Goal: Task Accomplishment & Management: Use online tool/utility

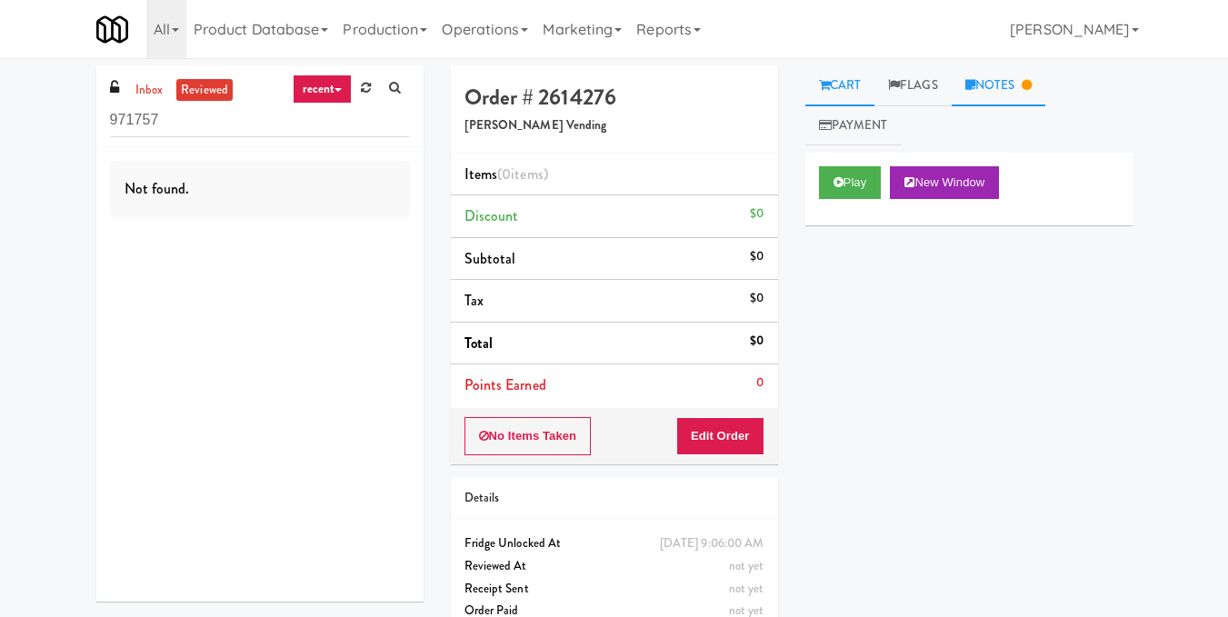
click at [1040, 87] on link "Notes" at bounding box center [998, 85] width 95 height 41
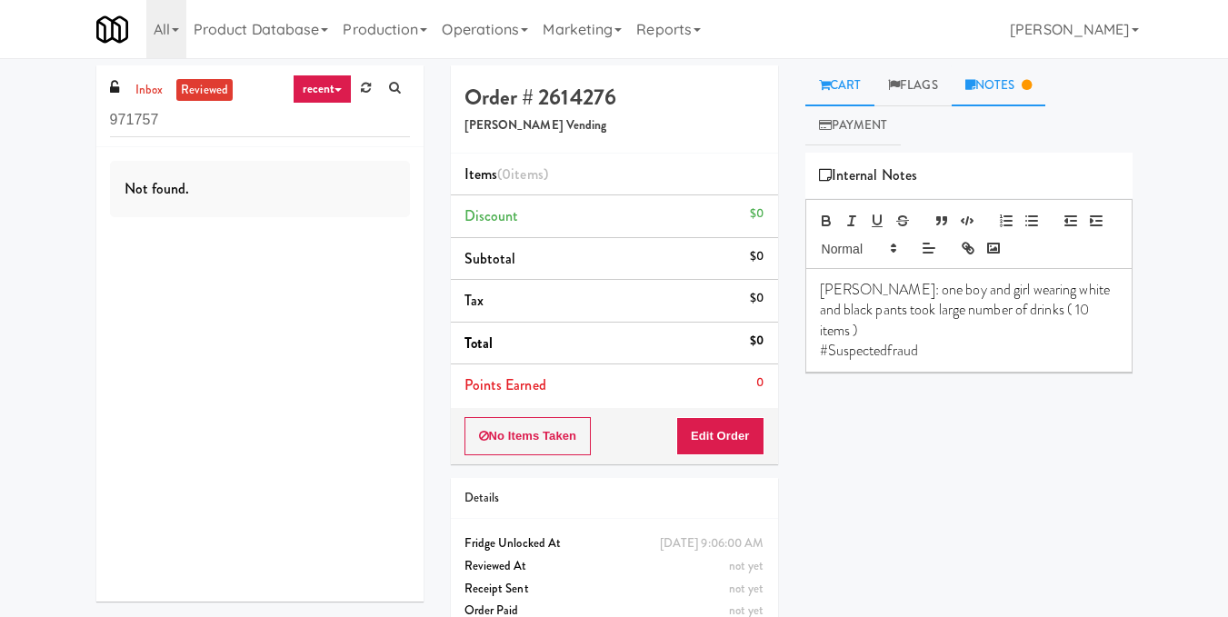
click at [826, 79] on icon at bounding box center [824, 85] width 11 height 12
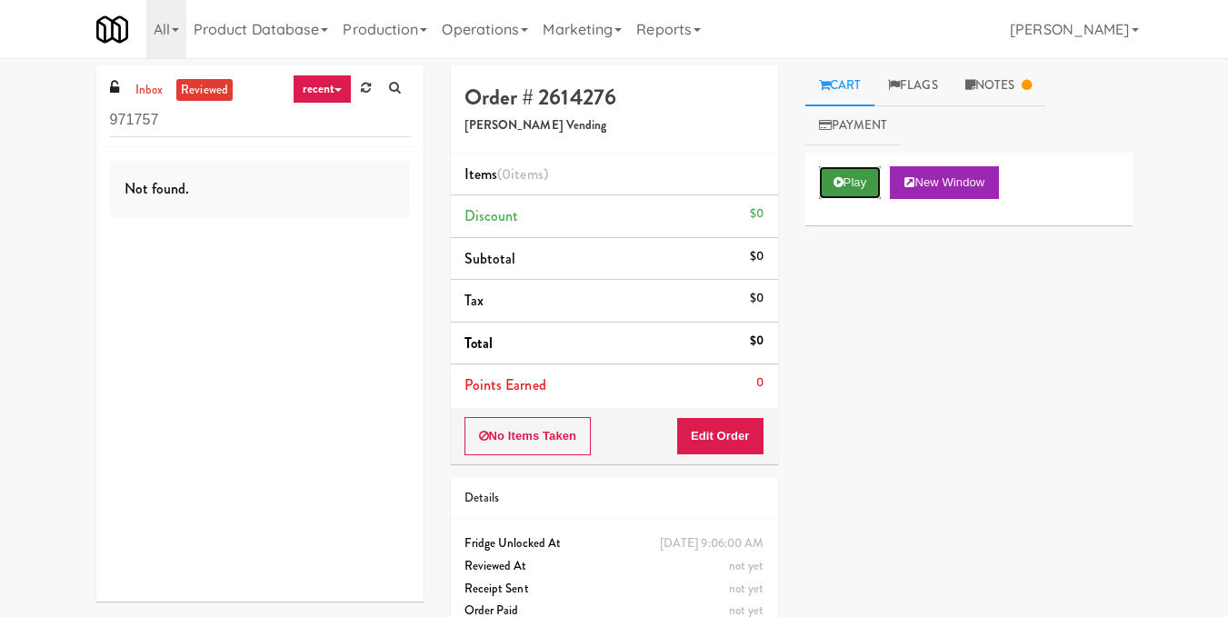
click at [855, 178] on button "Play" at bounding box center [850, 182] width 63 height 33
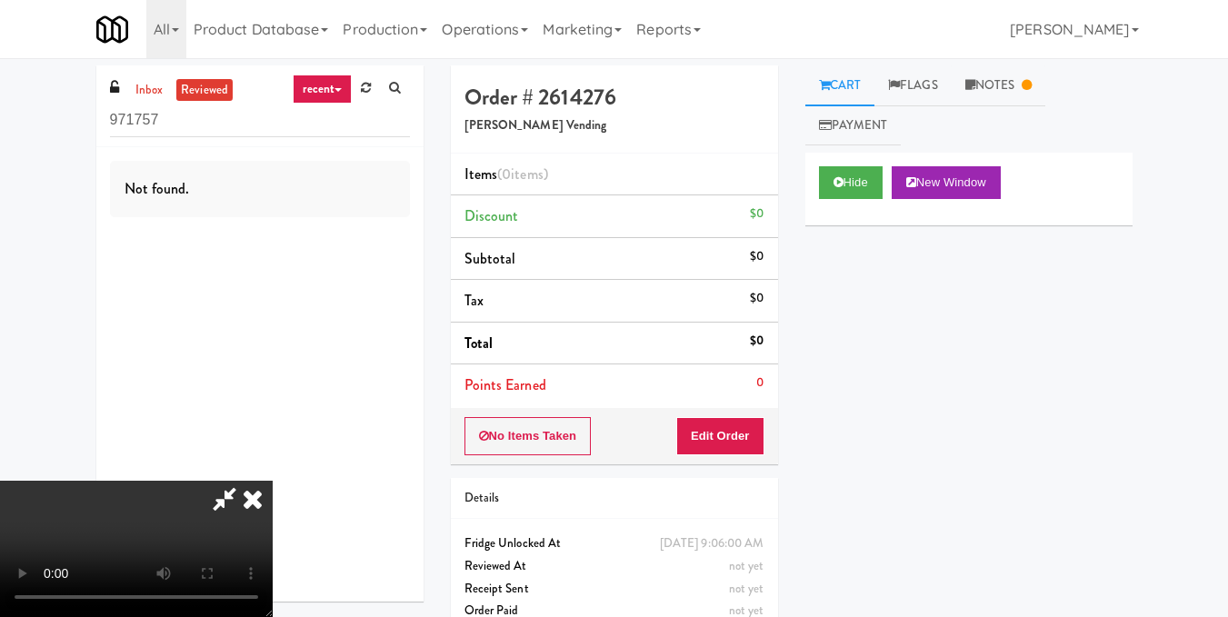
click at [273, 481] on video at bounding box center [136, 549] width 273 height 136
click at [758, 436] on button "Edit Order" at bounding box center [720, 436] width 88 height 38
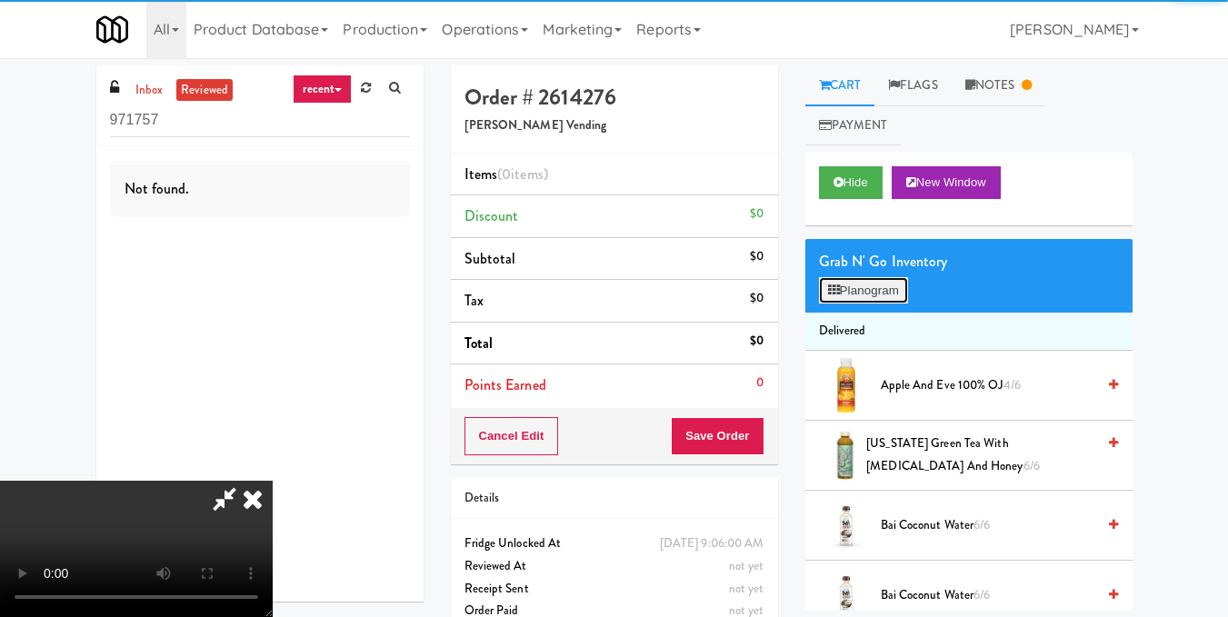
click at [866, 293] on button "Planogram" at bounding box center [863, 290] width 89 height 27
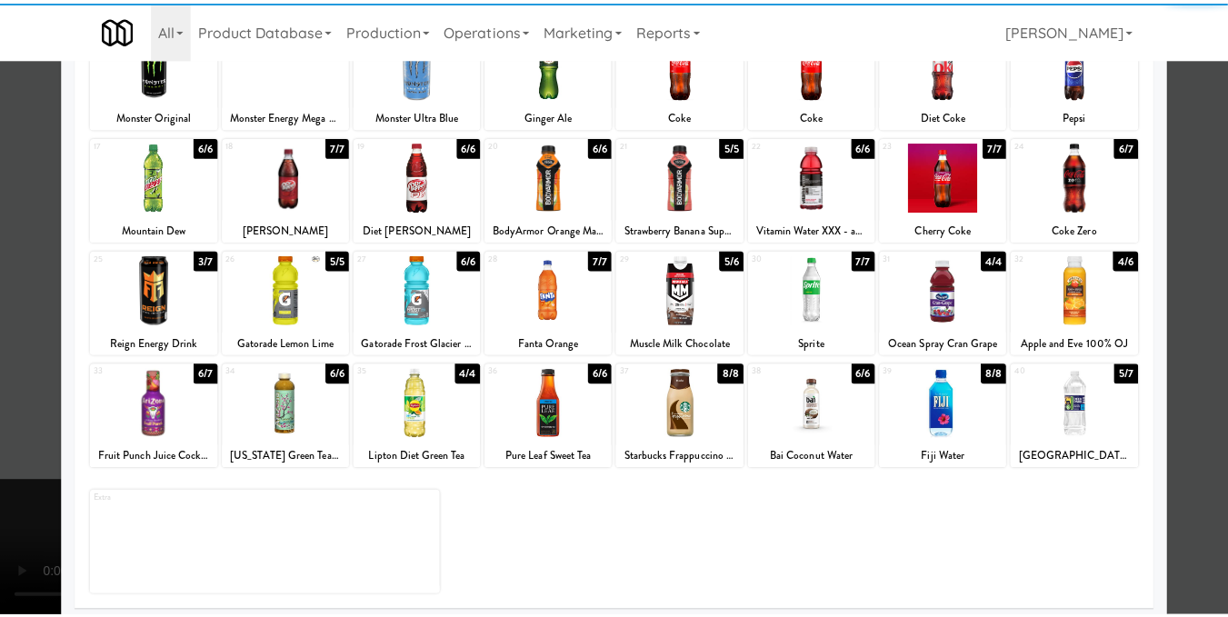
scroll to position [273, 0]
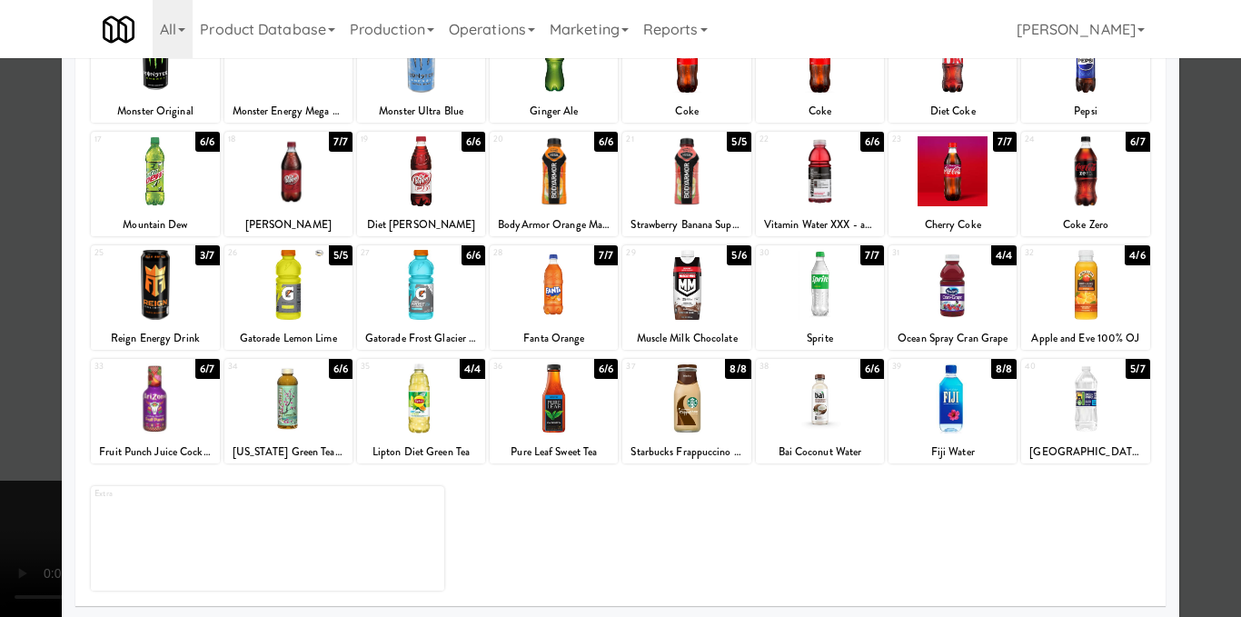
click at [558, 295] on div at bounding box center [554, 285] width 128 height 70
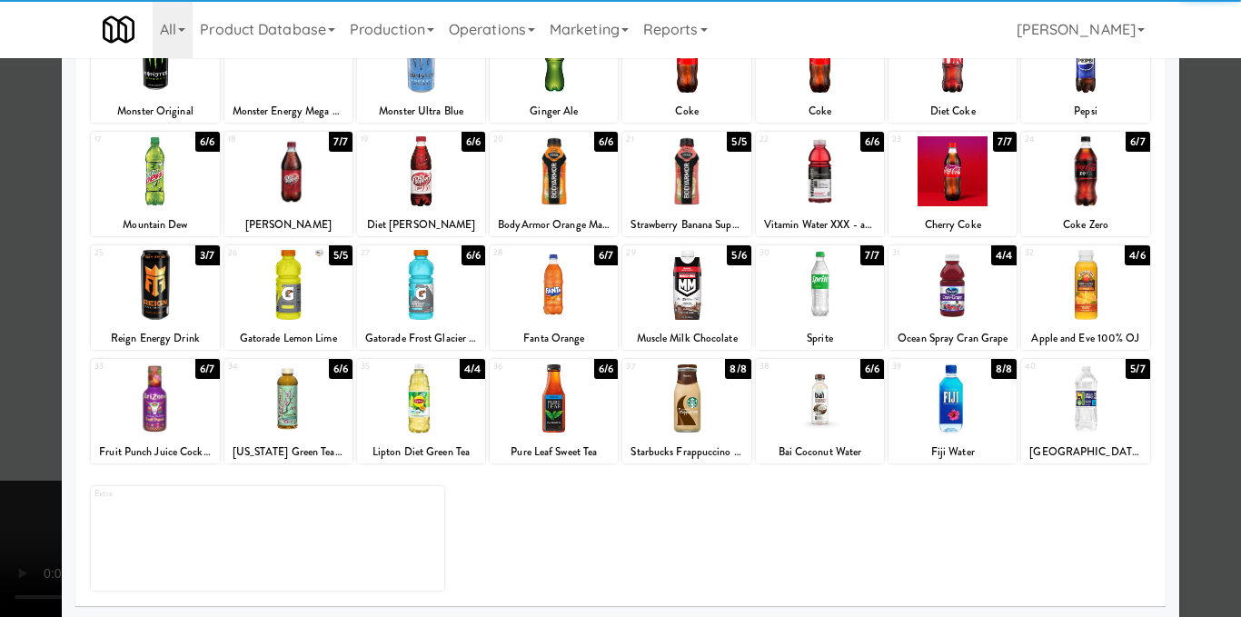
click at [1188, 344] on div at bounding box center [620, 308] width 1241 height 617
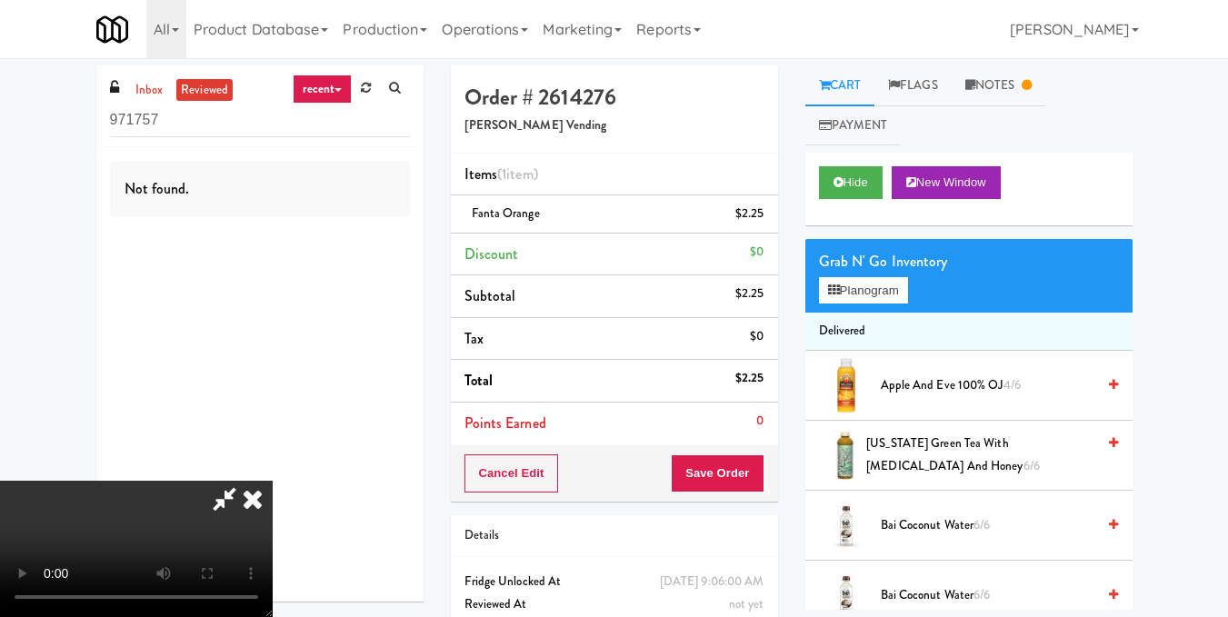
click at [273, 481] on video at bounding box center [136, 549] width 273 height 136
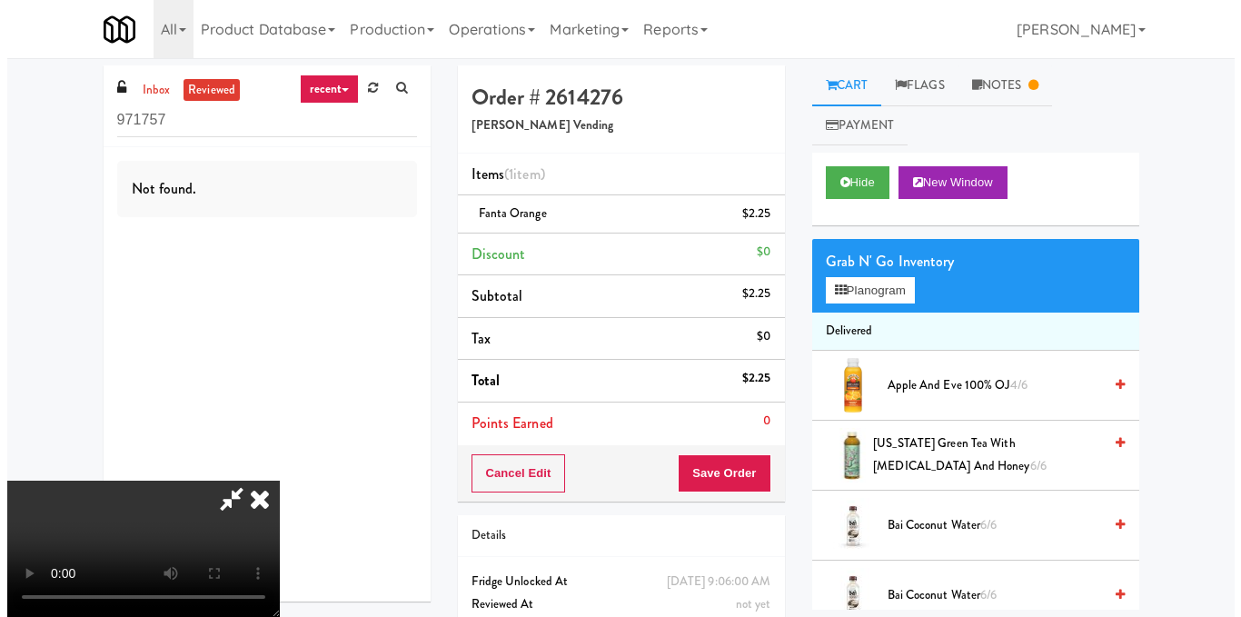
scroll to position [182, 0]
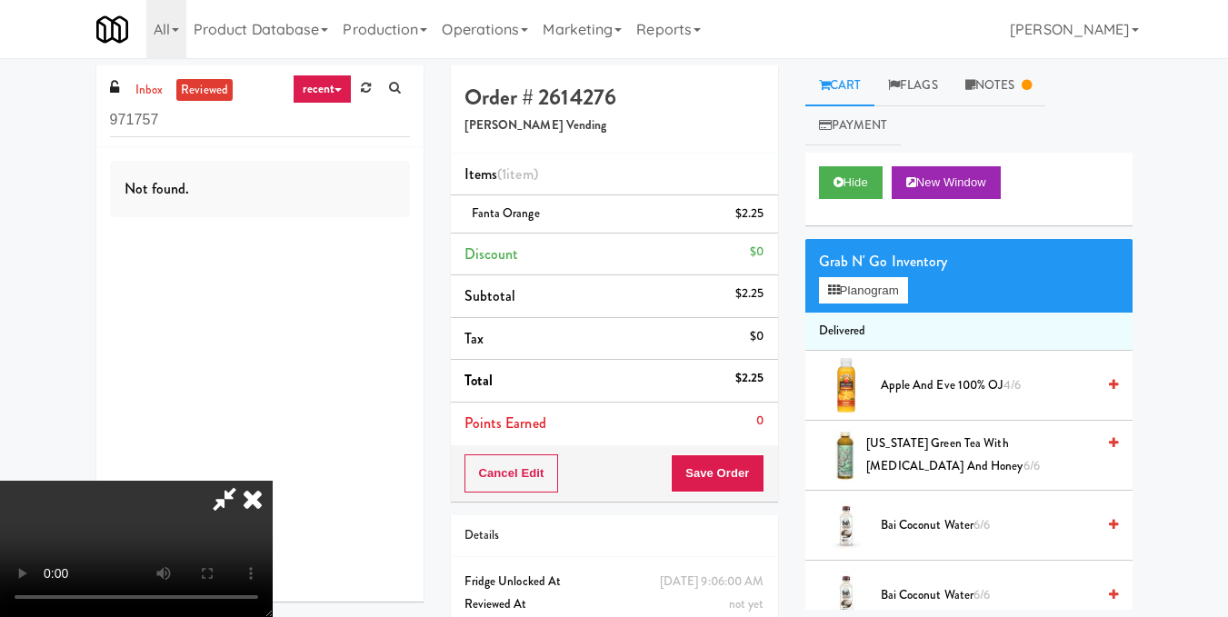
click at [273, 481] on video at bounding box center [136, 549] width 273 height 136
click at [881, 291] on button "Planogram" at bounding box center [863, 290] width 89 height 27
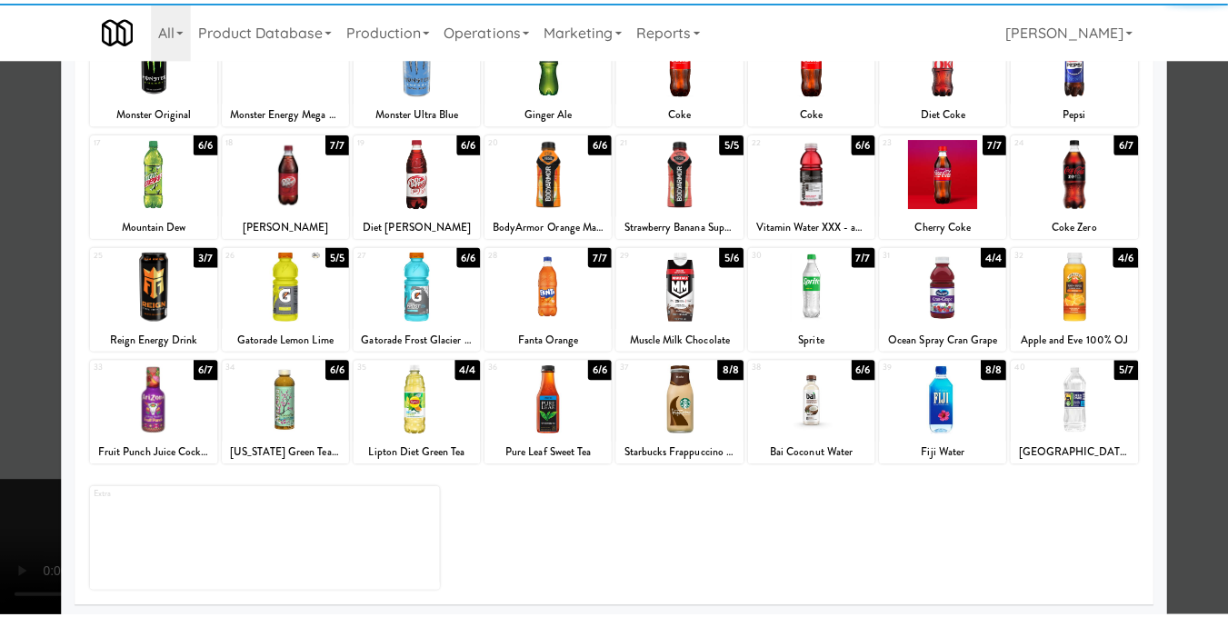
scroll to position [273, 0]
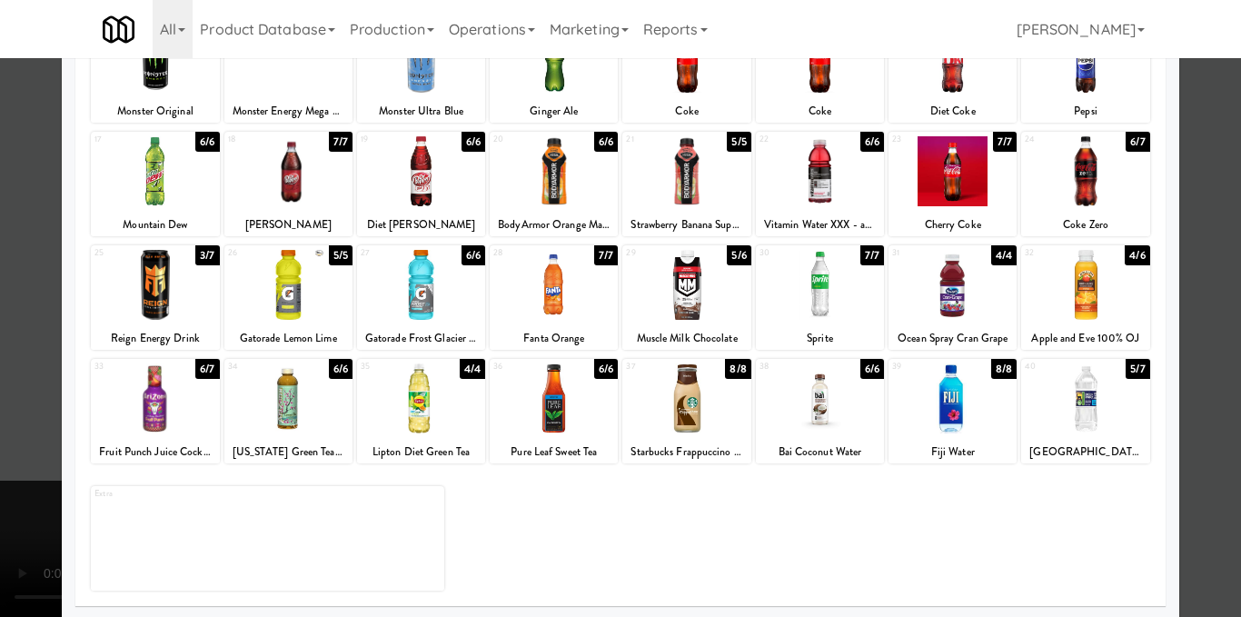
click at [831, 291] on div at bounding box center [820, 285] width 128 height 70
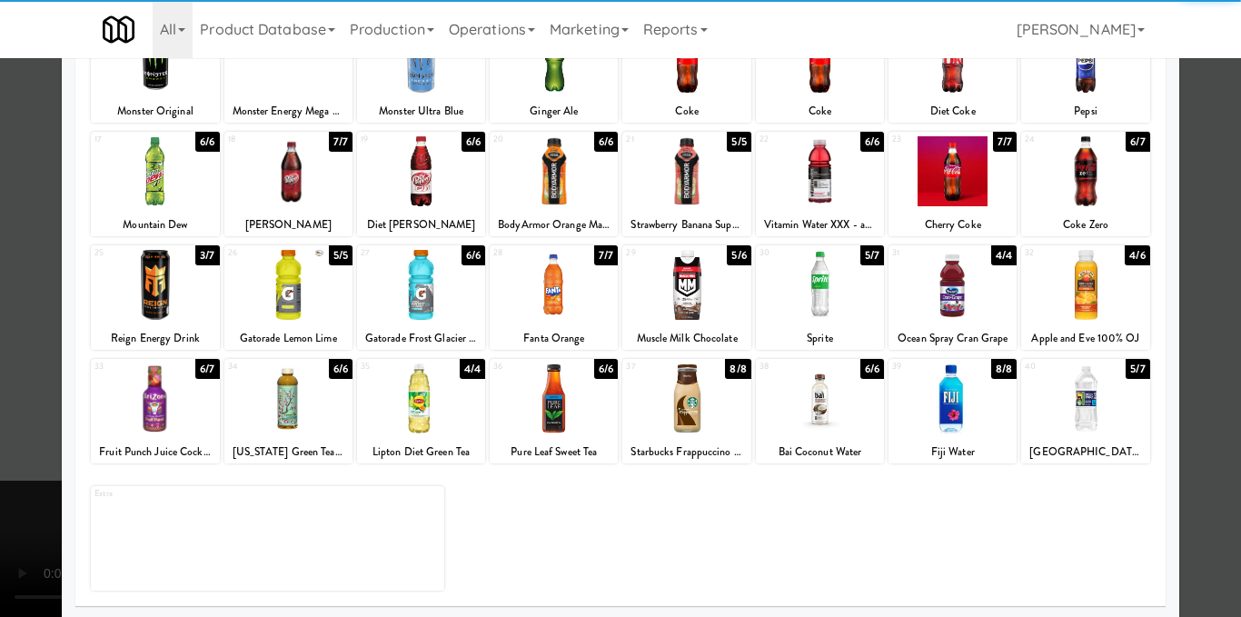
click at [1202, 297] on div at bounding box center [620, 308] width 1241 height 617
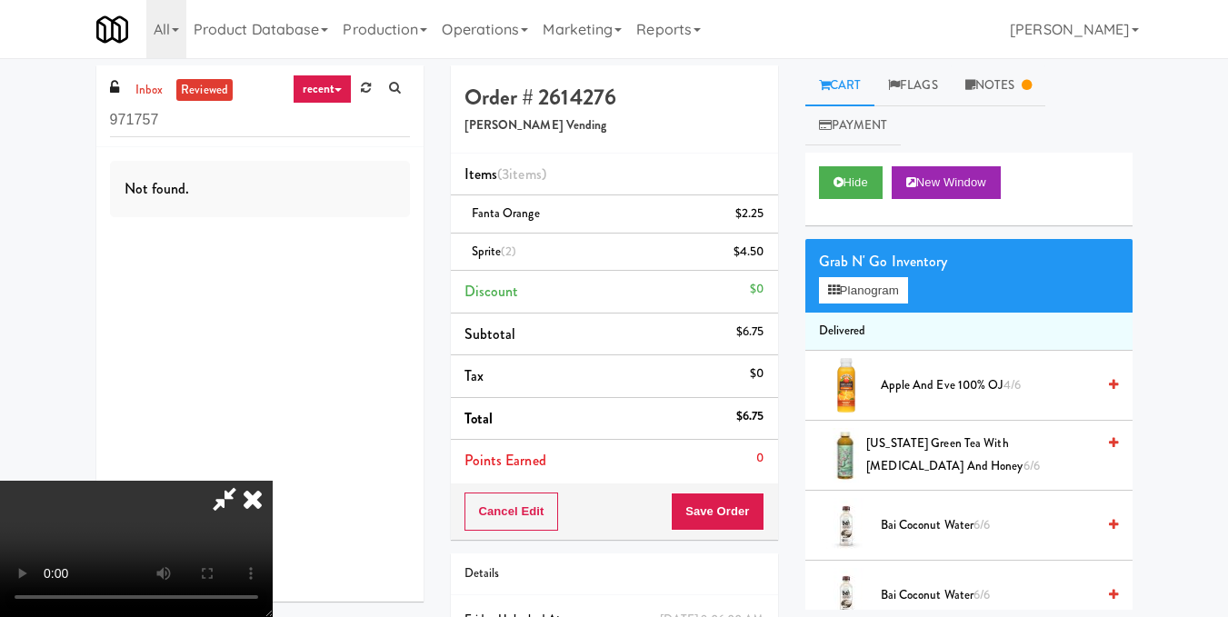
click at [273, 481] on video at bounding box center [136, 549] width 273 height 136
click at [874, 299] on button "Planogram" at bounding box center [863, 290] width 89 height 27
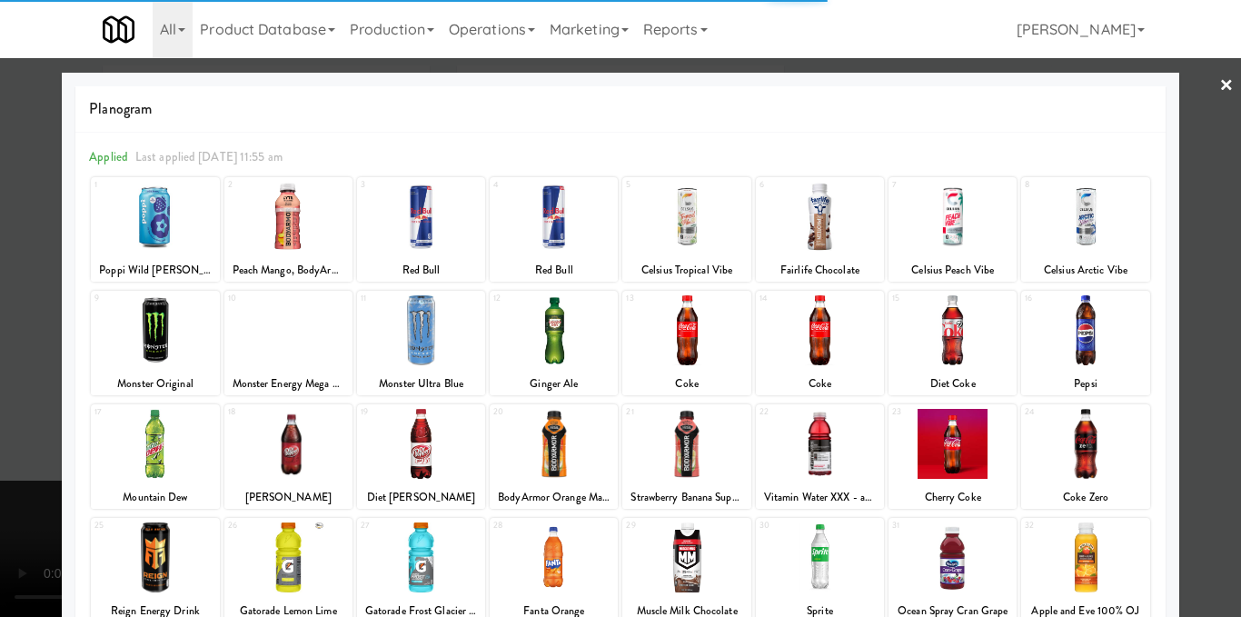
scroll to position [182, 0]
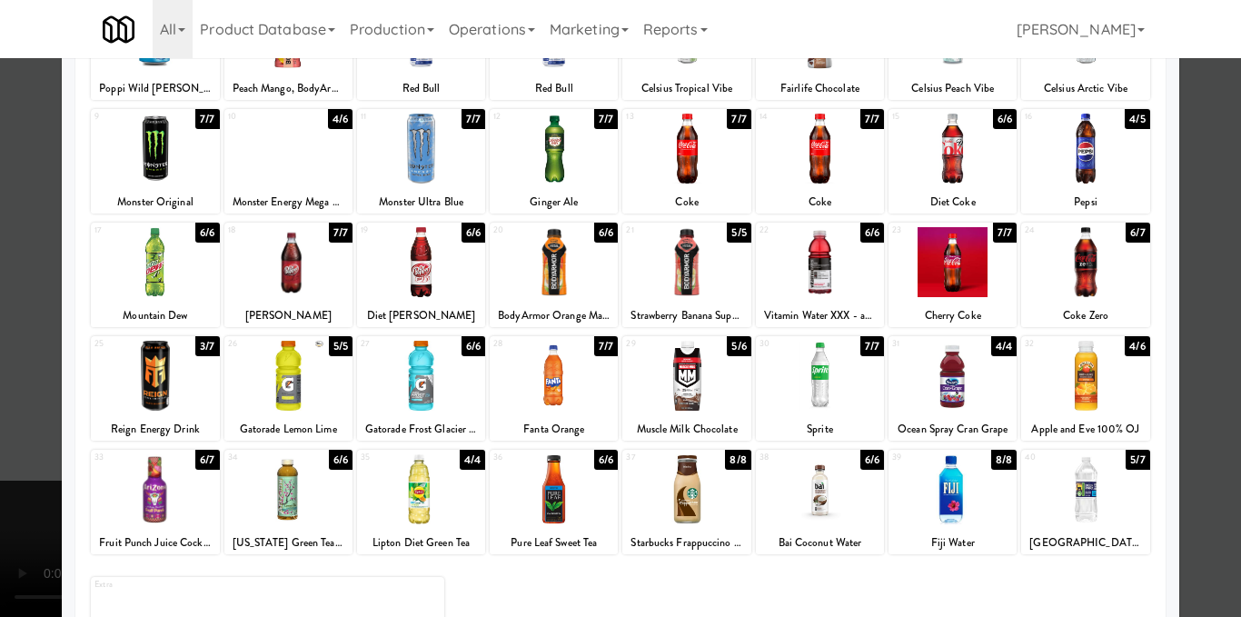
click at [814, 366] on div at bounding box center [820, 376] width 128 height 70
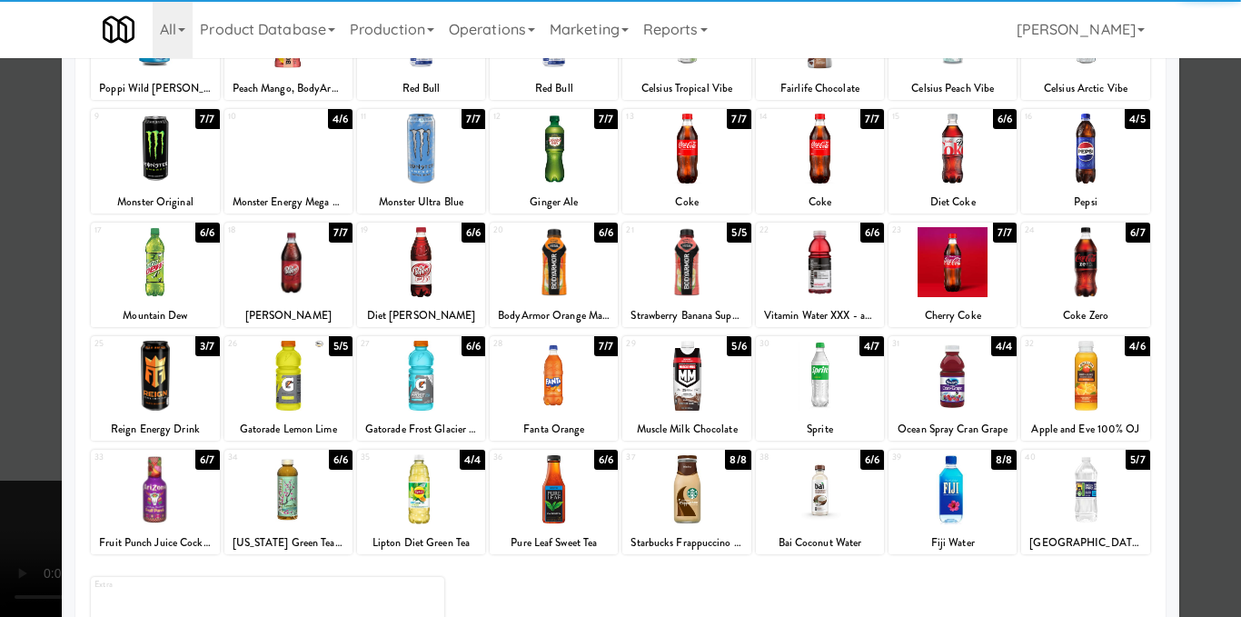
click at [814, 366] on div at bounding box center [820, 376] width 128 height 70
click at [1203, 337] on div at bounding box center [620, 308] width 1241 height 617
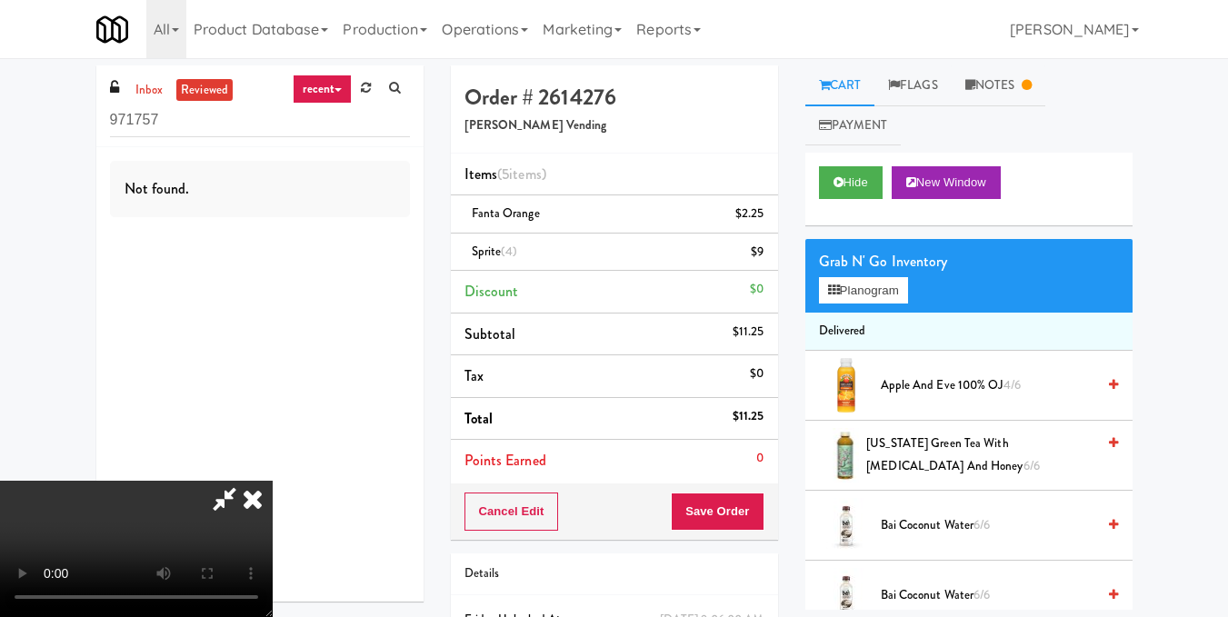
click at [273, 481] on video at bounding box center [136, 549] width 273 height 136
click at [875, 298] on button "Planogram" at bounding box center [863, 290] width 89 height 27
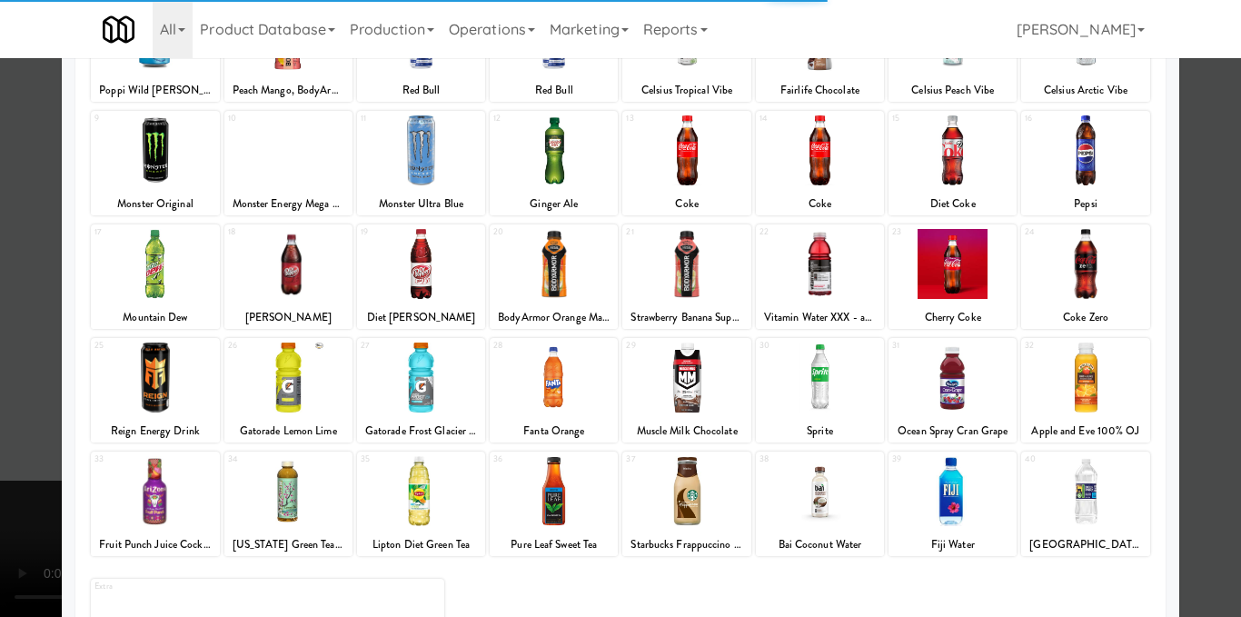
scroll to position [182, 0]
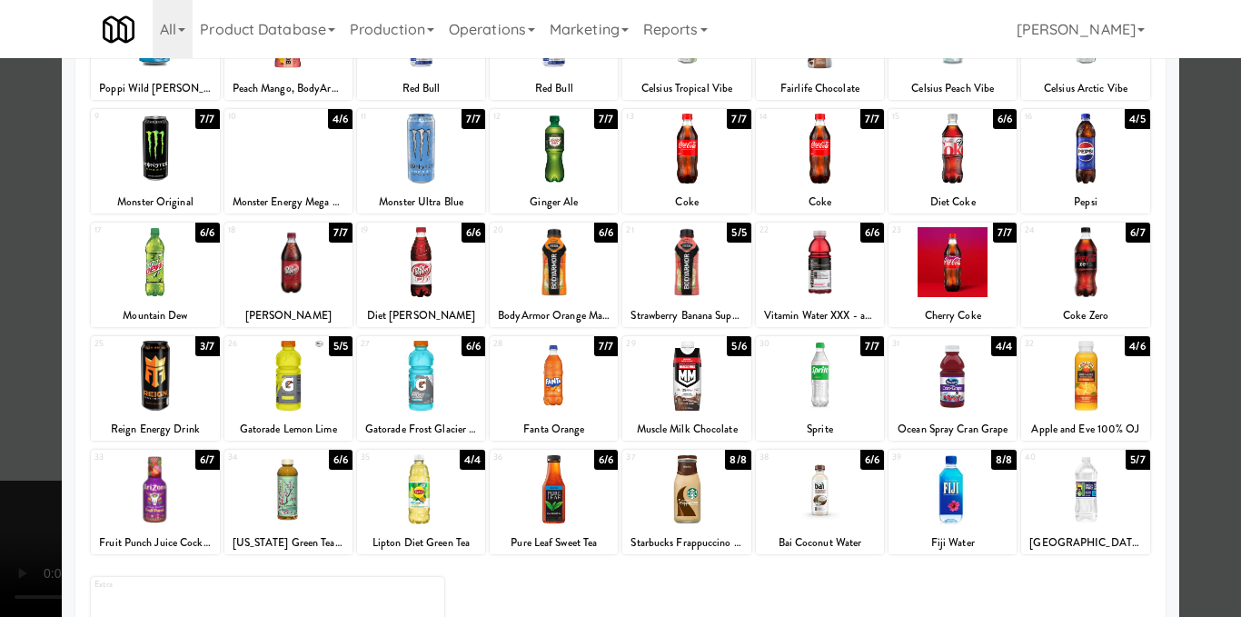
click at [176, 473] on div at bounding box center [155, 489] width 128 height 70
click at [1208, 334] on div at bounding box center [620, 308] width 1241 height 617
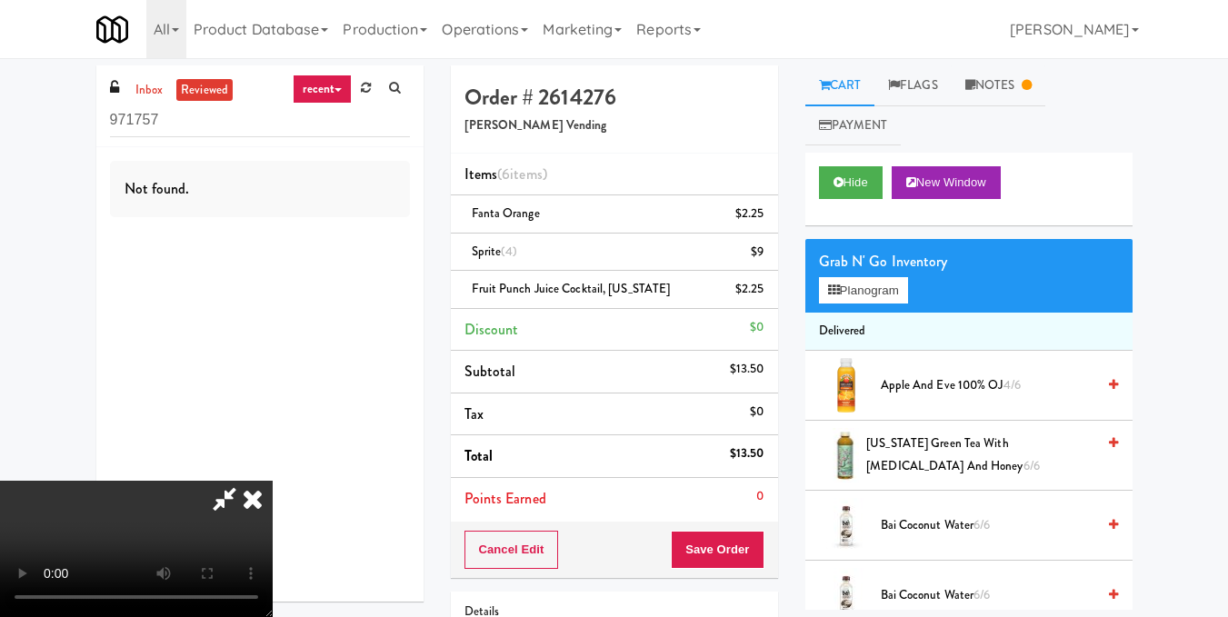
click at [273, 481] on video at bounding box center [136, 549] width 273 height 136
click at [823, 293] on button "Planogram" at bounding box center [863, 290] width 89 height 27
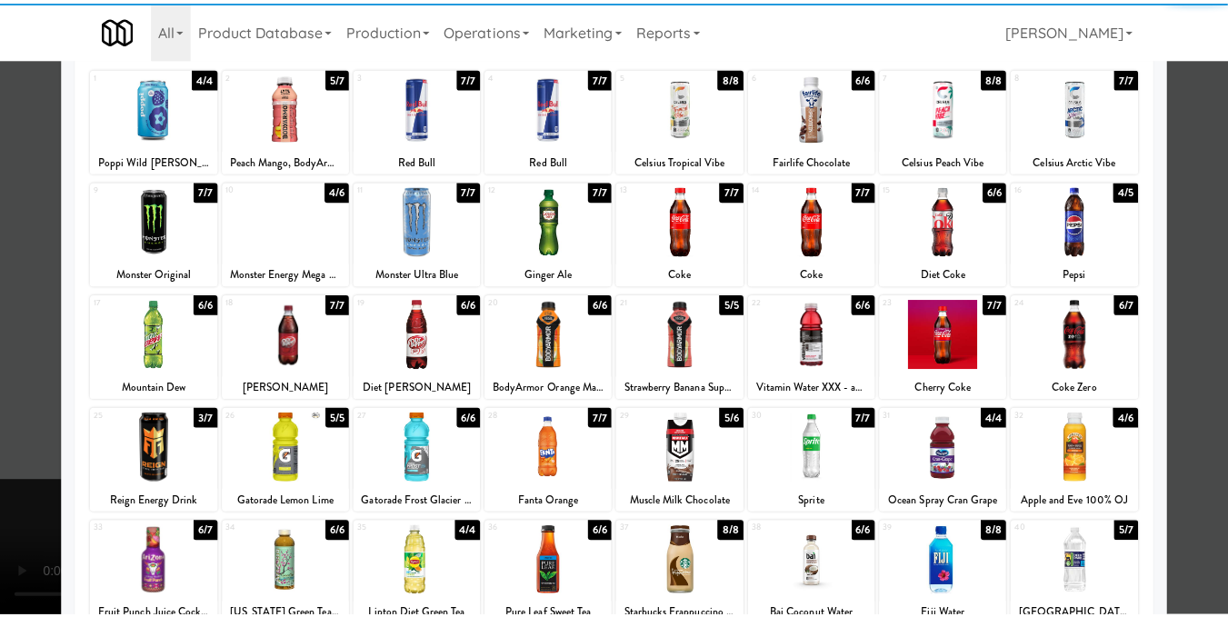
scroll to position [182, 0]
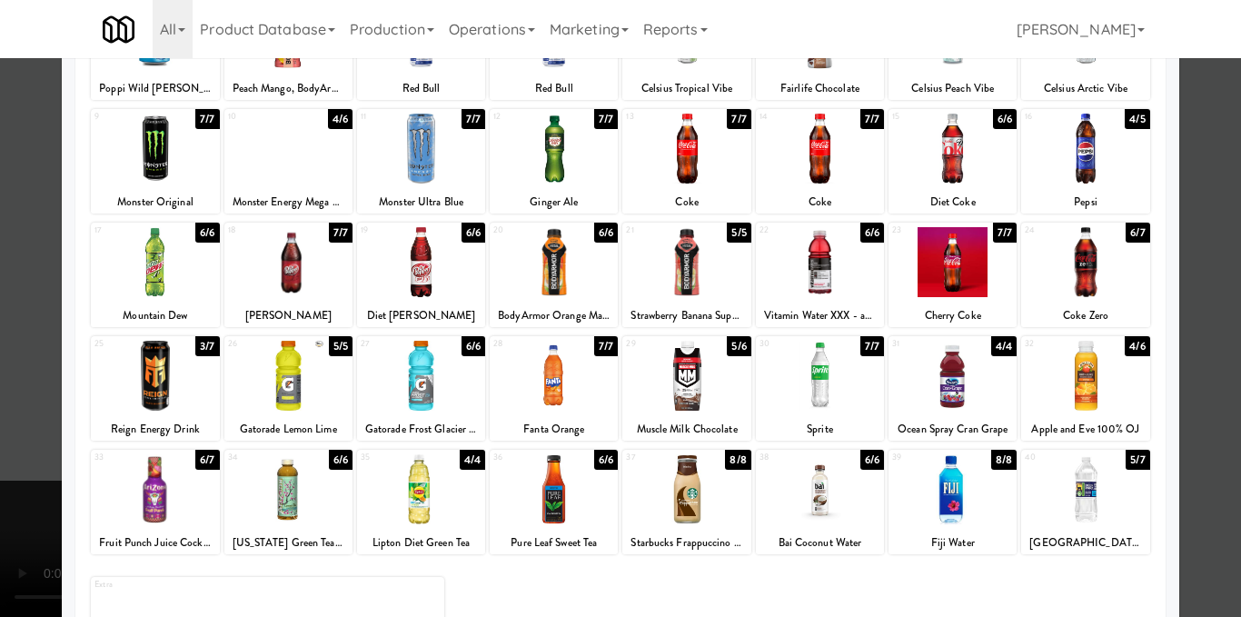
click at [579, 505] on div at bounding box center [554, 489] width 128 height 70
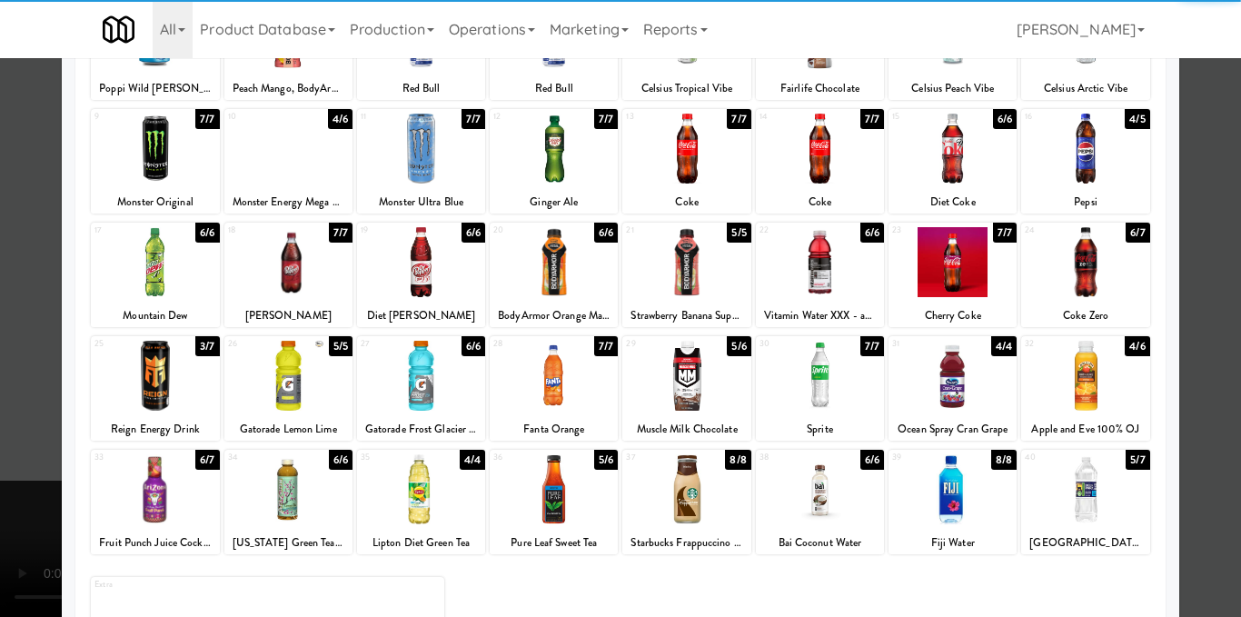
click at [1180, 371] on div at bounding box center [620, 308] width 1241 height 617
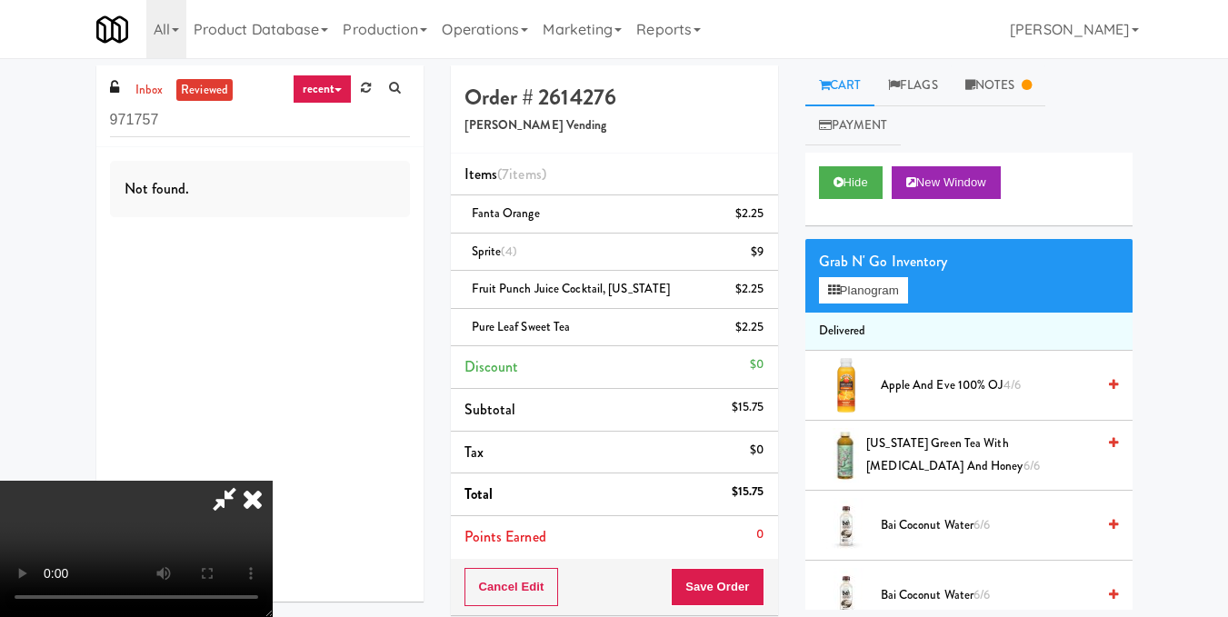
click at [273, 481] on video at bounding box center [136, 549] width 273 height 136
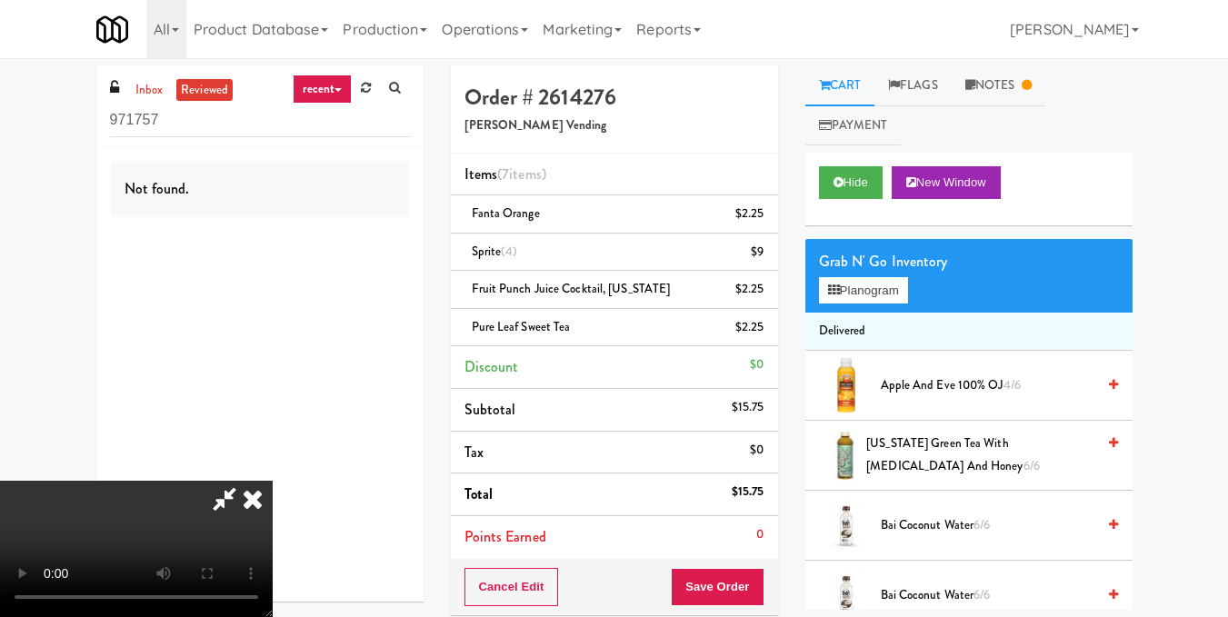
scroll to position [0, 0]
click at [245, 481] on icon at bounding box center [225, 499] width 42 height 36
click at [273, 481] on video at bounding box center [136, 549] width 273 height 136
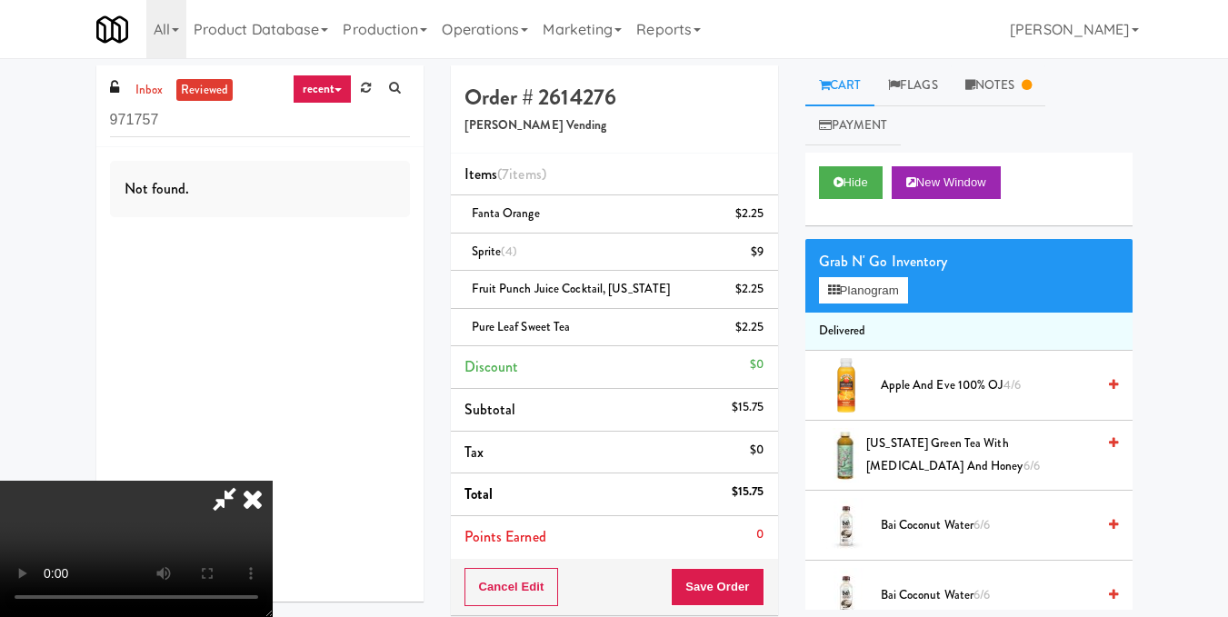
click at [273, 481] on video at bounding box center [136, 549] width 273 height 136
click at [1109, 379] on icon at bounding box center [1113, 385] width 9 height 12
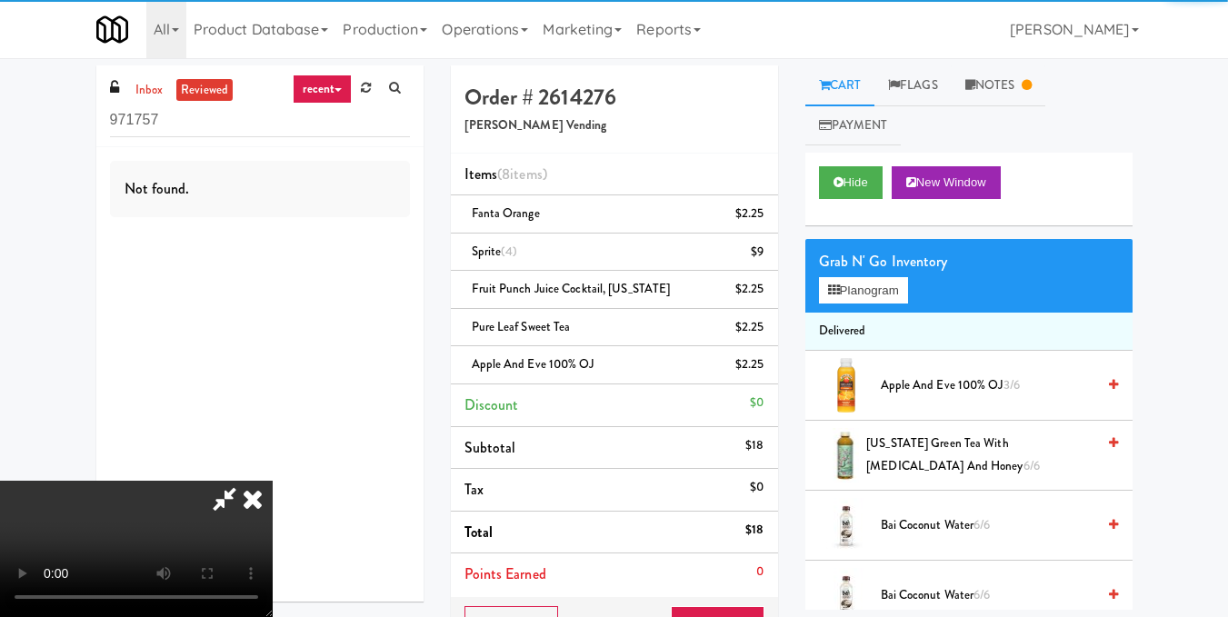
click at [273, 481] on video at bounding box center [136, 549] width 273 height 136
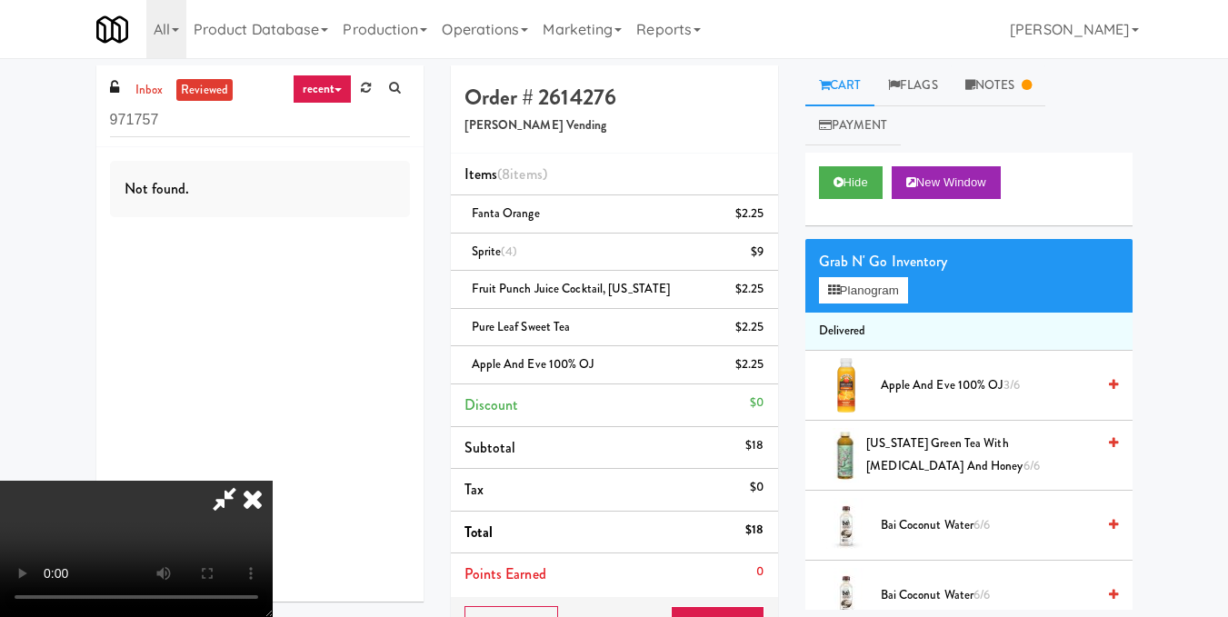
click at [273, 481] on video at bounding box center [136, 549] width 273 height 136
click at [875, 292] on button "Planogram" at bounding box center [863, 290] width 89 height 27
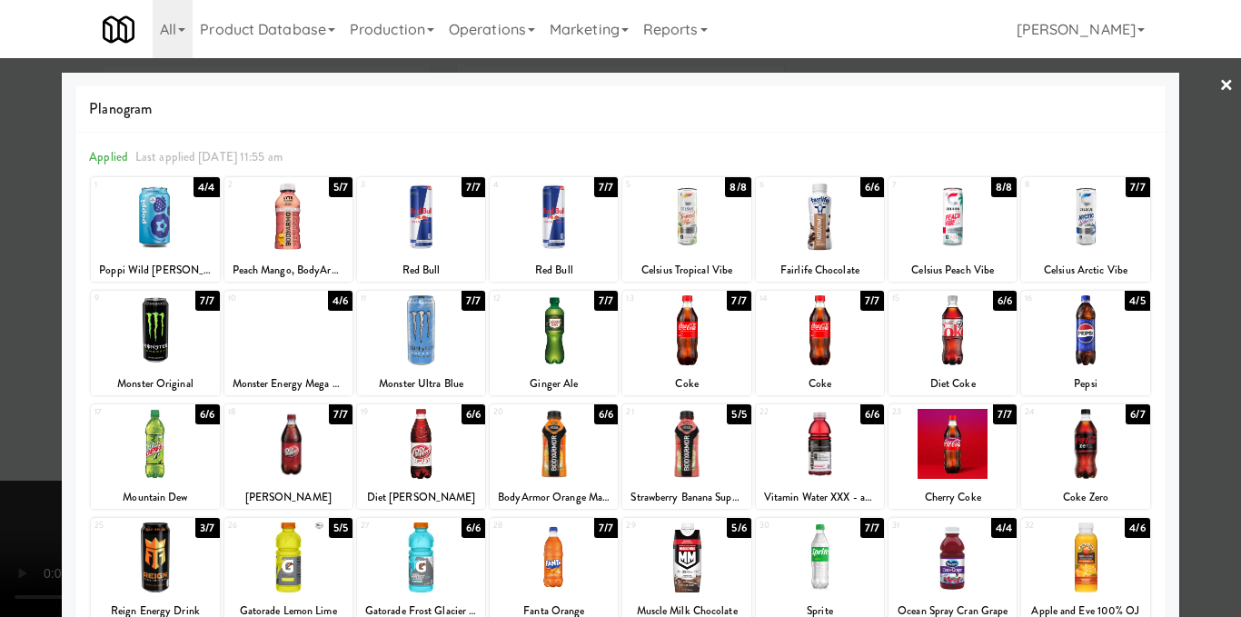
click at [676, 442] on div at bounding box center [686, 444] width 128 height 70
click at [580, 441] on div at bounding box center [554, 444] width 128 height 70
click at [1211, 342] on div at bounding box center [620, 308] width 1241 height 617
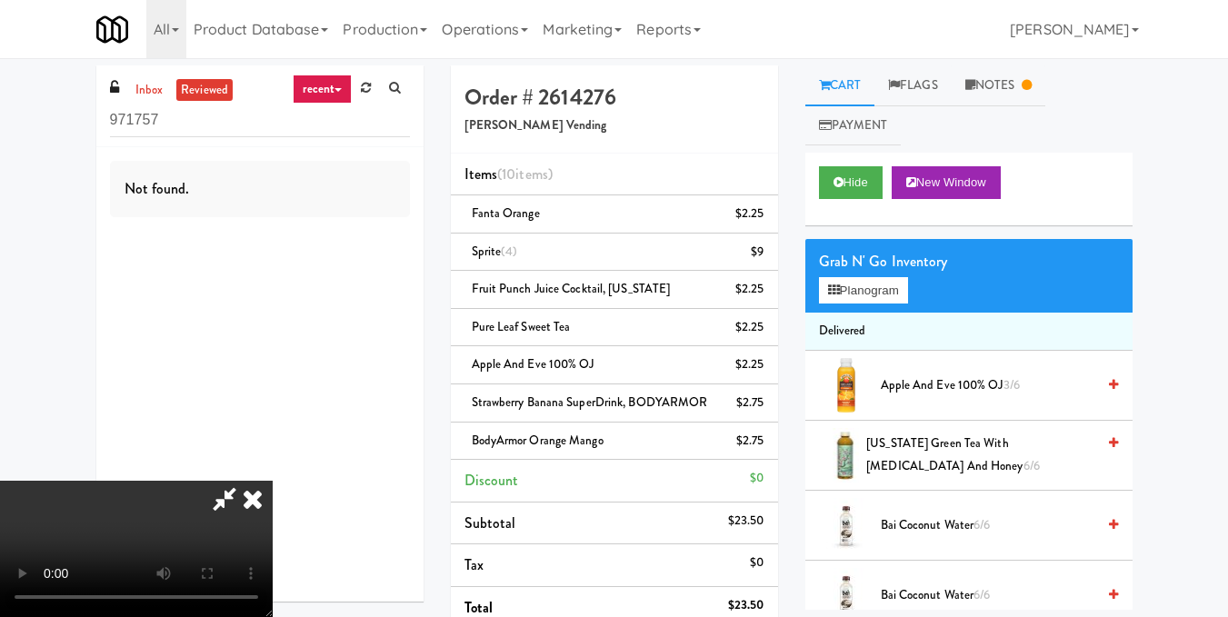
click at [273, 481] on video at bounding box center [136, 549] width 273 height 136
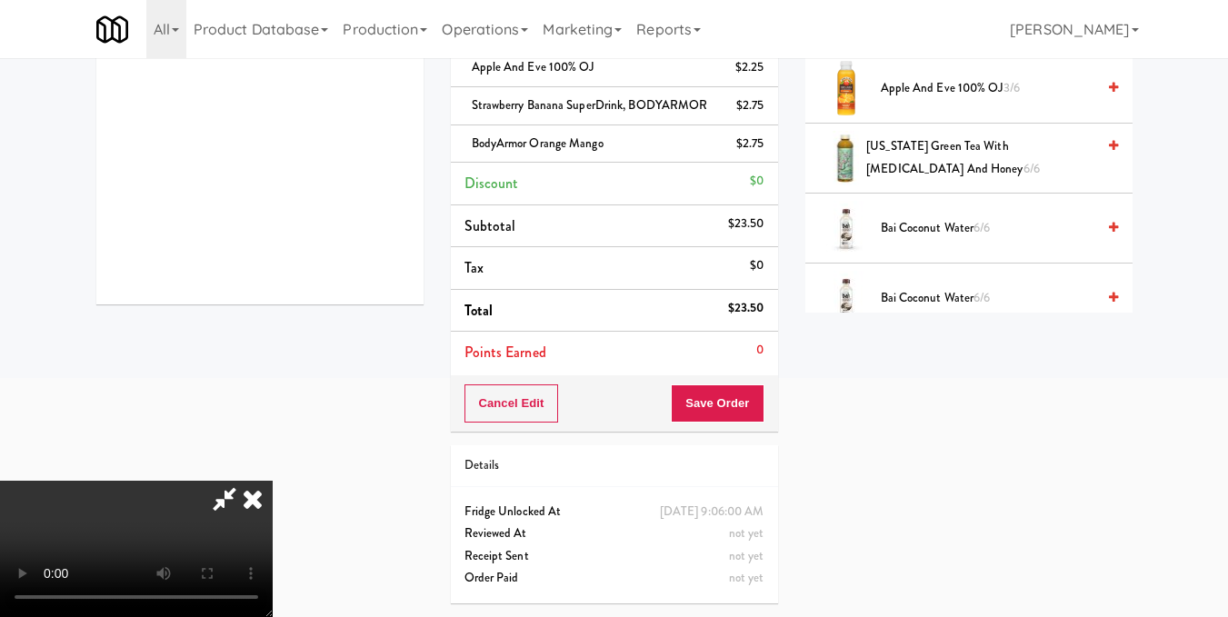
click at [273, 481] on icon at bounding box center [253, 499] width 40 height 36
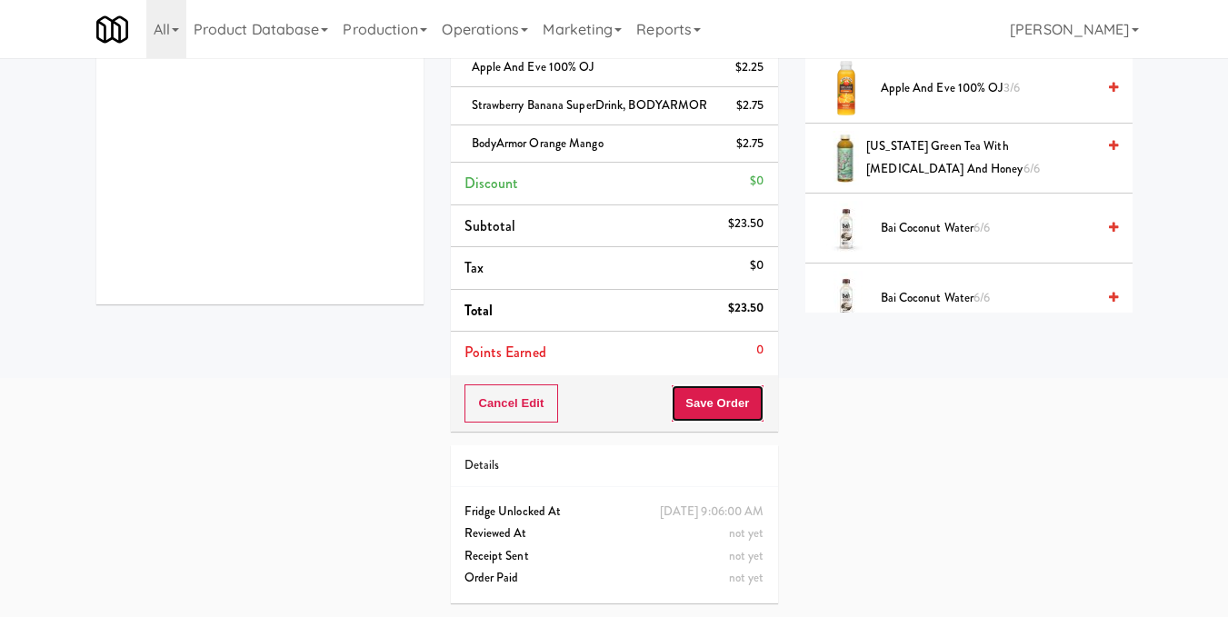
click at [724, 384] on button "Save Order" at bounding box center [717, 403] width 93 height 38
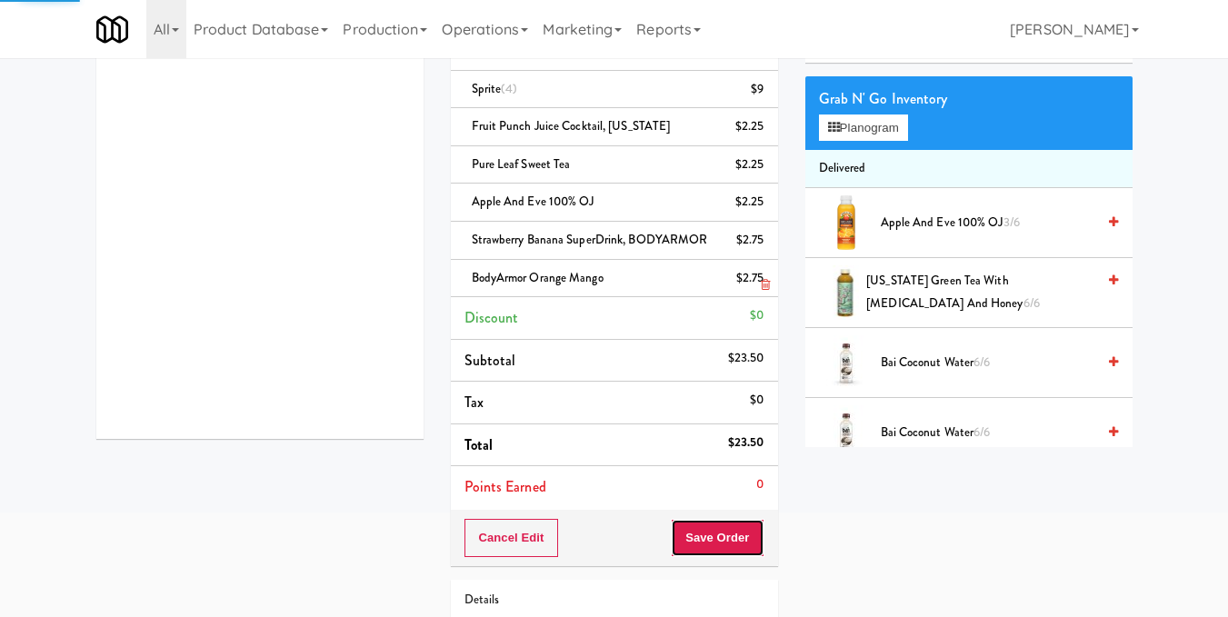
scroll to position [47, 0]
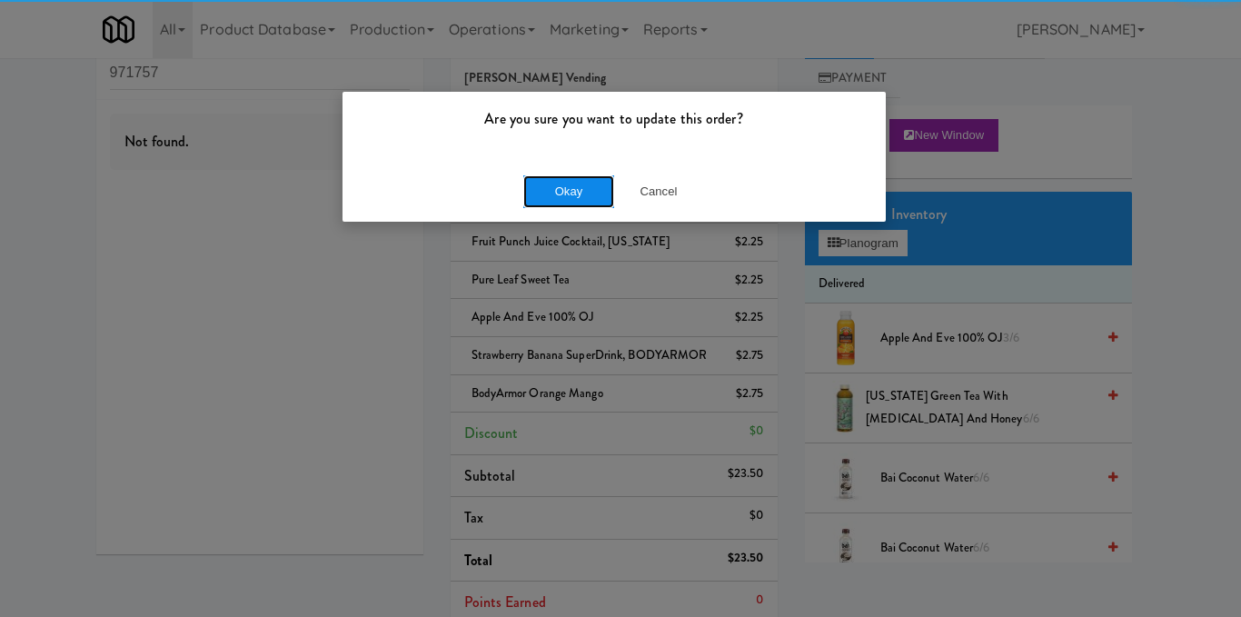
click at [576, 195] on button "Okay" at bounding box center [568, 191] width 91 height 33
